Goal: Information Seeking & Learning: Learn about a topic

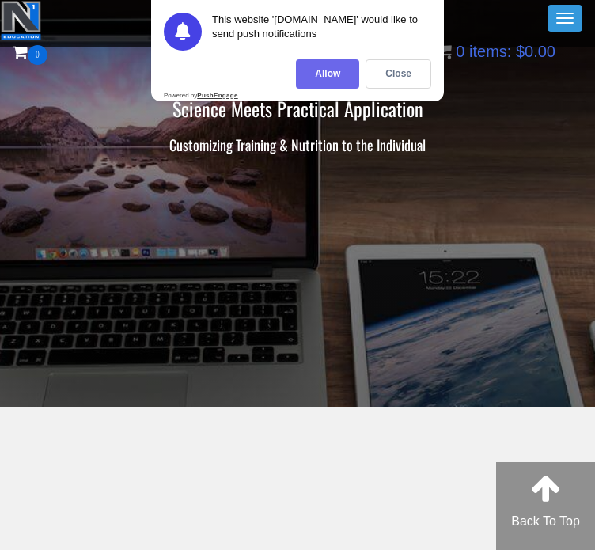
click at [341, 64] on div "Allow" at bounding box center [327, 73] width 63 height 29
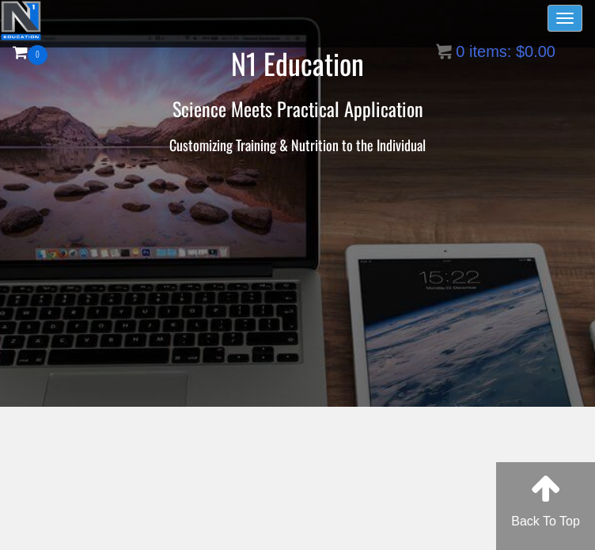
click at [553, 11] on button "Toggle navigation" at bounding box center [564, 18] width 35 height 27
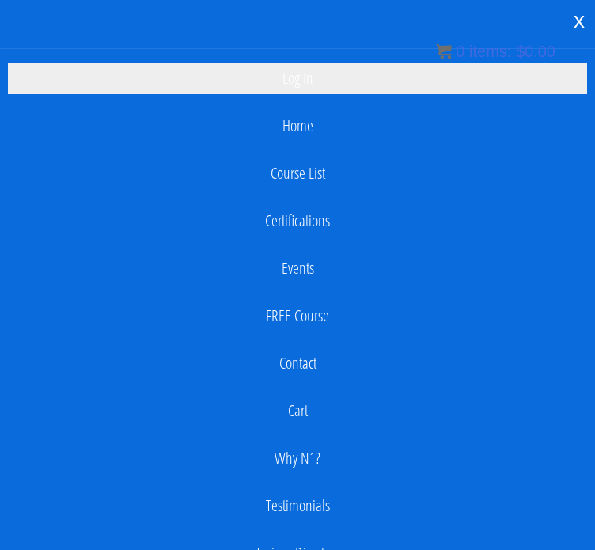
click at [305, 70] on link "Log In" at bounding box center [297, 78] width 579 height 32
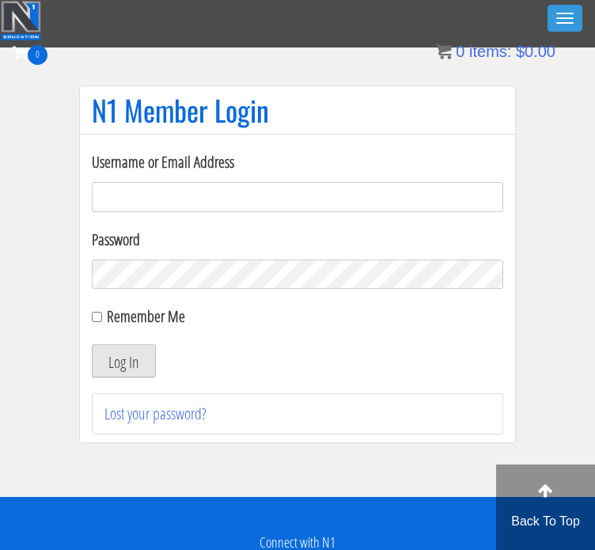
type input "[EMAIL_ADDRESS][DOMAIN_NAME]"
click at [150, 357] on button "Log In" at bounding box center [124, 360] width 64 height 33
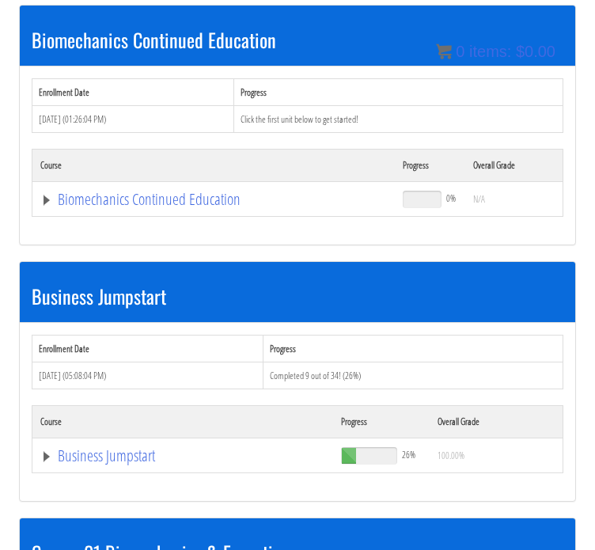
scroll to position [247, 0]
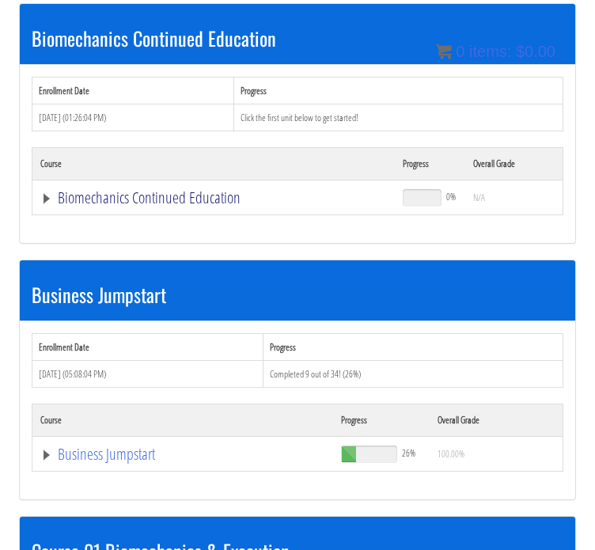
click at [104, 202] on link "Biomechanics Continued Education" at bounding box center [213, 198] width 346 height 16
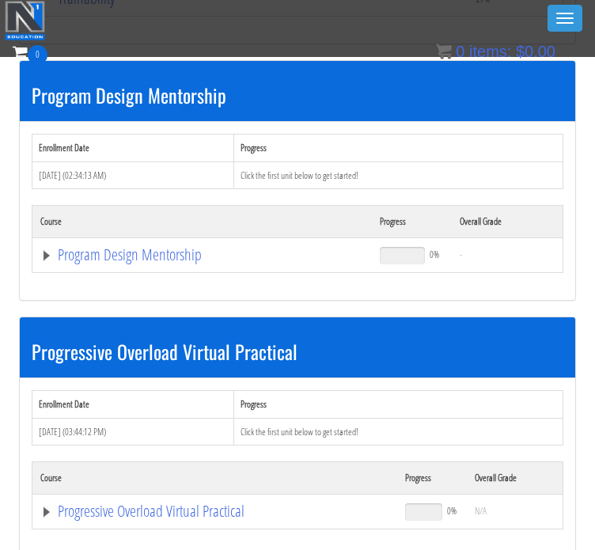
scroll to position [1578, 0]
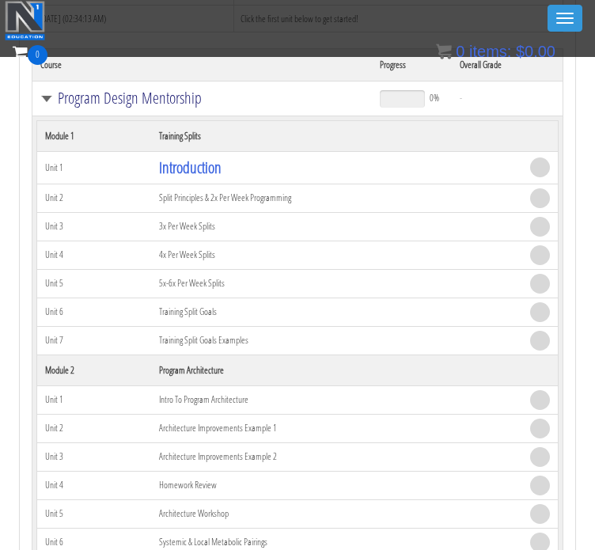
scroll to position [1738, 0]
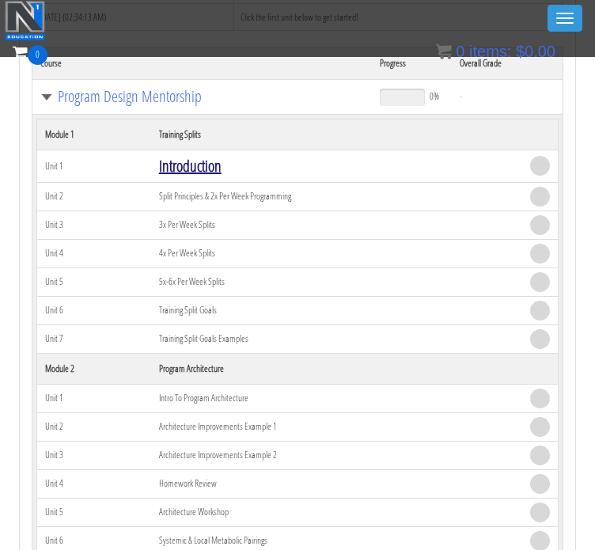
click at [198, 155] on link "Introduction" at bounding box center [190, 165] width 62 height 21
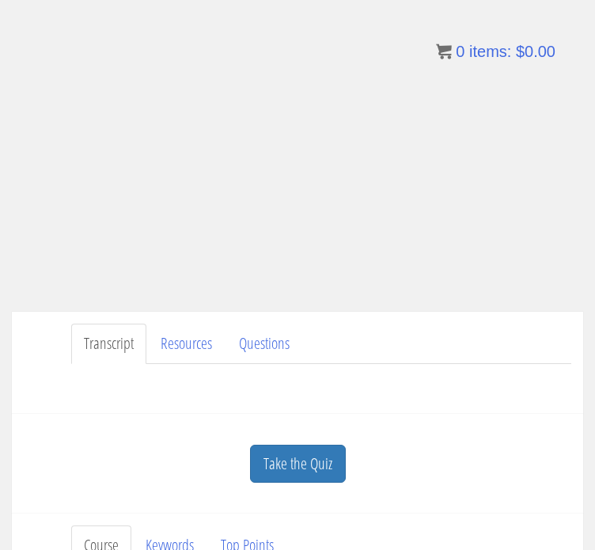
scroll to position [131, 0]
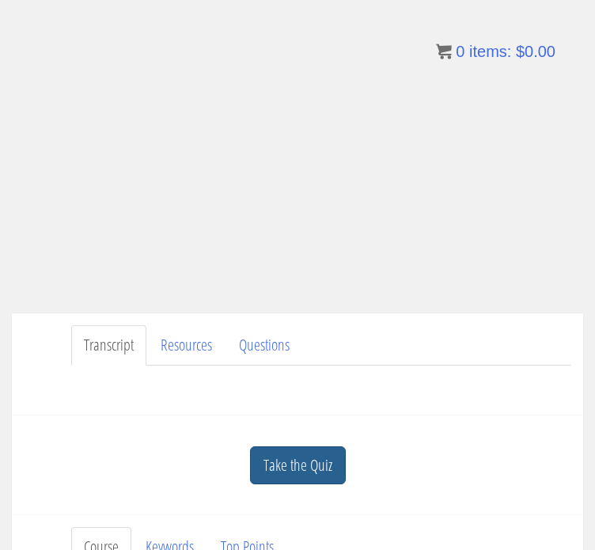
click at [264, 482] on link "Take the Quiz" at bounding box center [298, 465] width 96 height 39
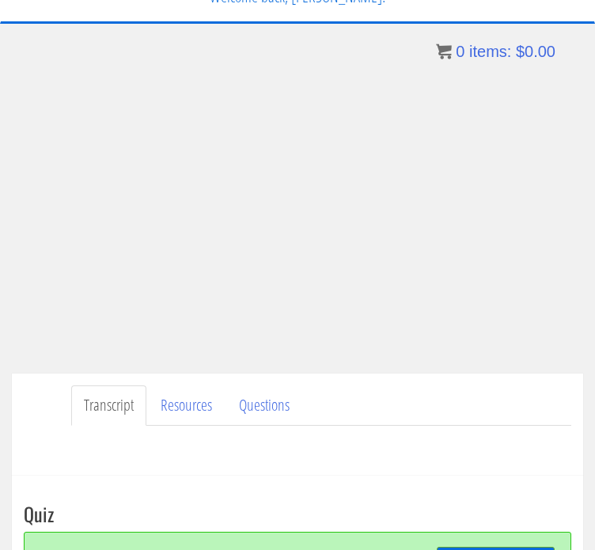
scroll to position [70, 0]
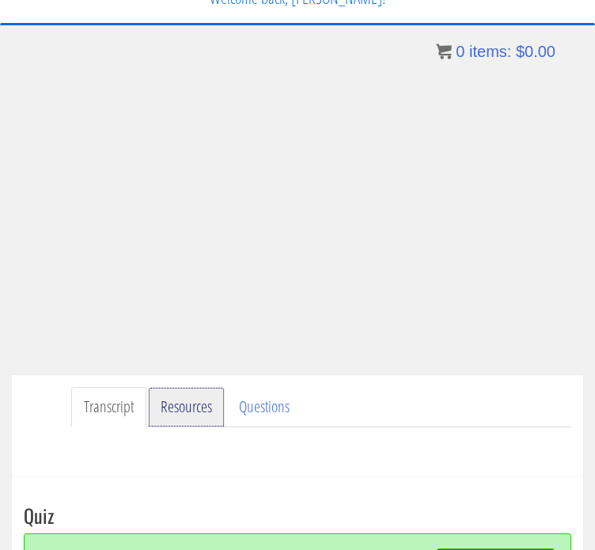
click at [202, 407] on link "Resources" at bounding box center [186, 407] width 77 height 40
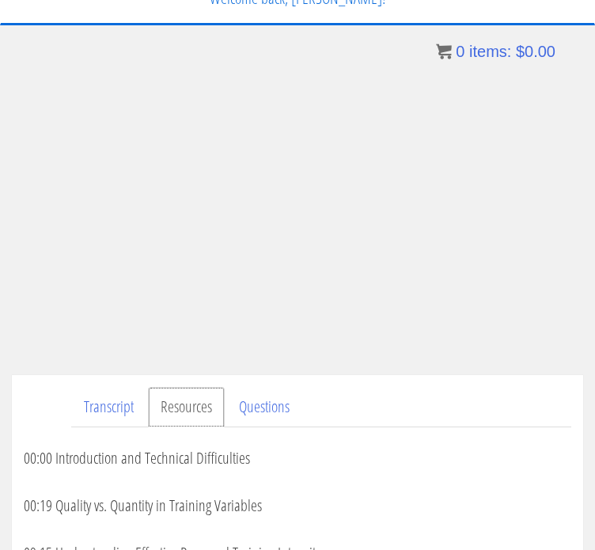
click at [202, 407] on link "Resources" at bounding box center [186, 407] width 77 height 40
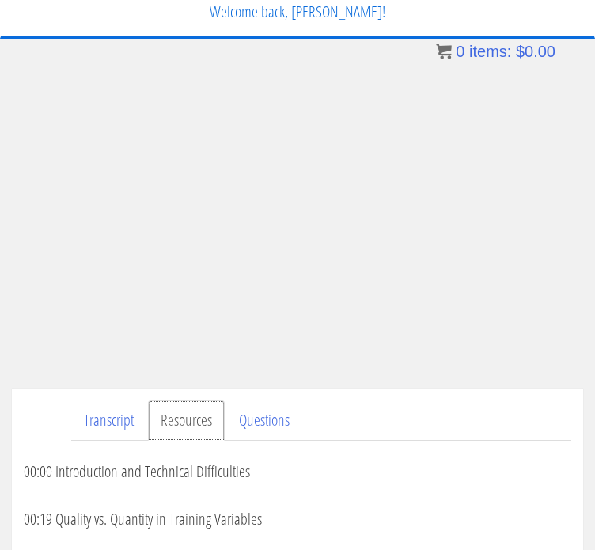
scroll to position [54, 0]
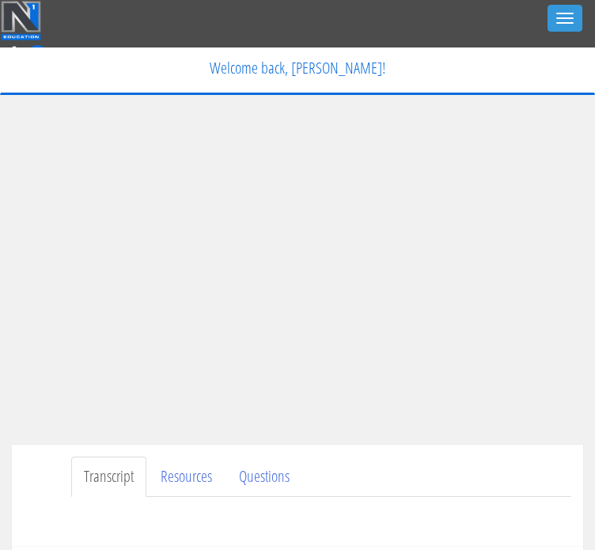
click at [19, 19] on img at bounding box center [21, 21] width 40 height 40
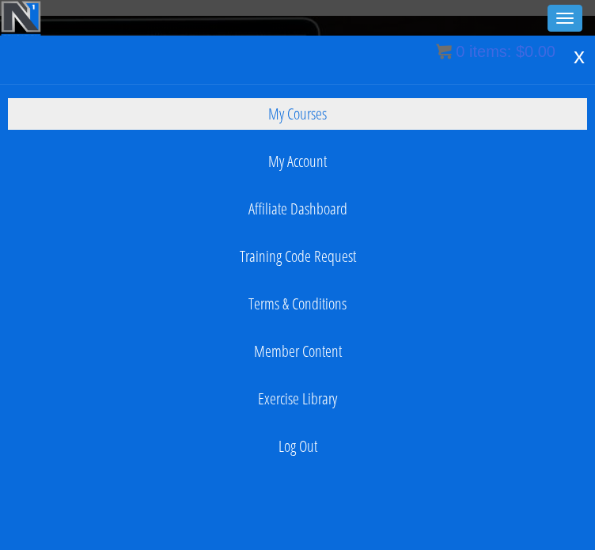
click at [316, 129] on link "My Courses" at bounding box center [297, 114] width 579 height 32
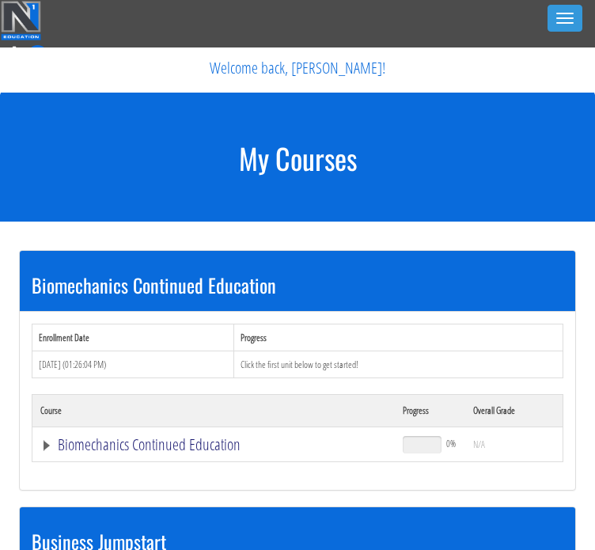
click at [45, 441] on link "Biomechanics Continued Education" at bounding box center [213, 444] width 346 height 16
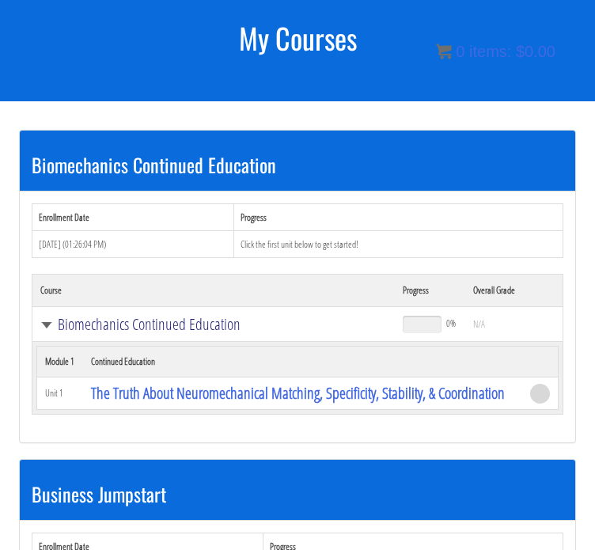
scroll to position [123, 0]
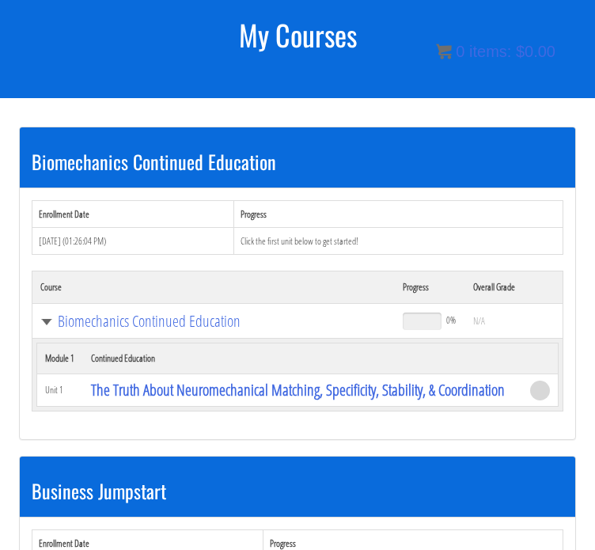
click at [47, 162] on h3 "Biomechanics Continued Education" at bounding box center [297, 161] width 531 height 21
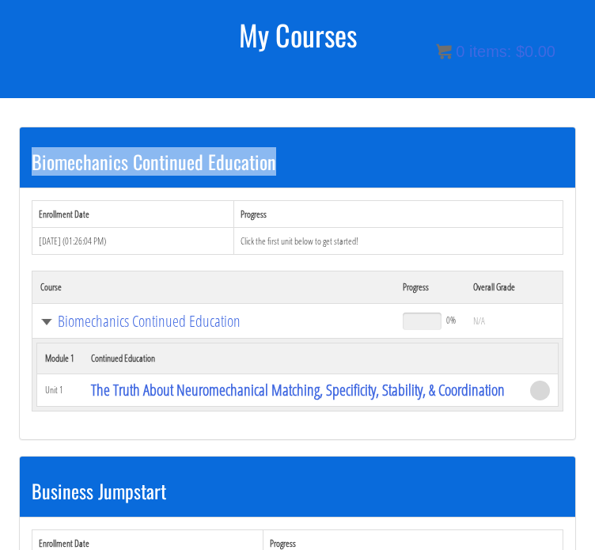
drag, startPoint x: 47, startPoint y: 162, endPoint x: 225, endPoint y: 167, distance: 177.2
click at [225, 167] on h3 "Biomechanics Continued Education" at bounding box center [297, 161] width 531 height 21
copy h3 "Biomechanics Continued Education"
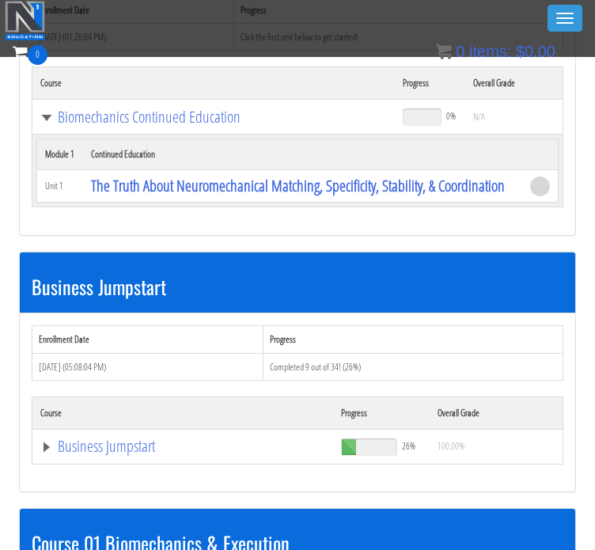
scroll to position [281, 0]
